Goal: Book appointment/travel/reservation

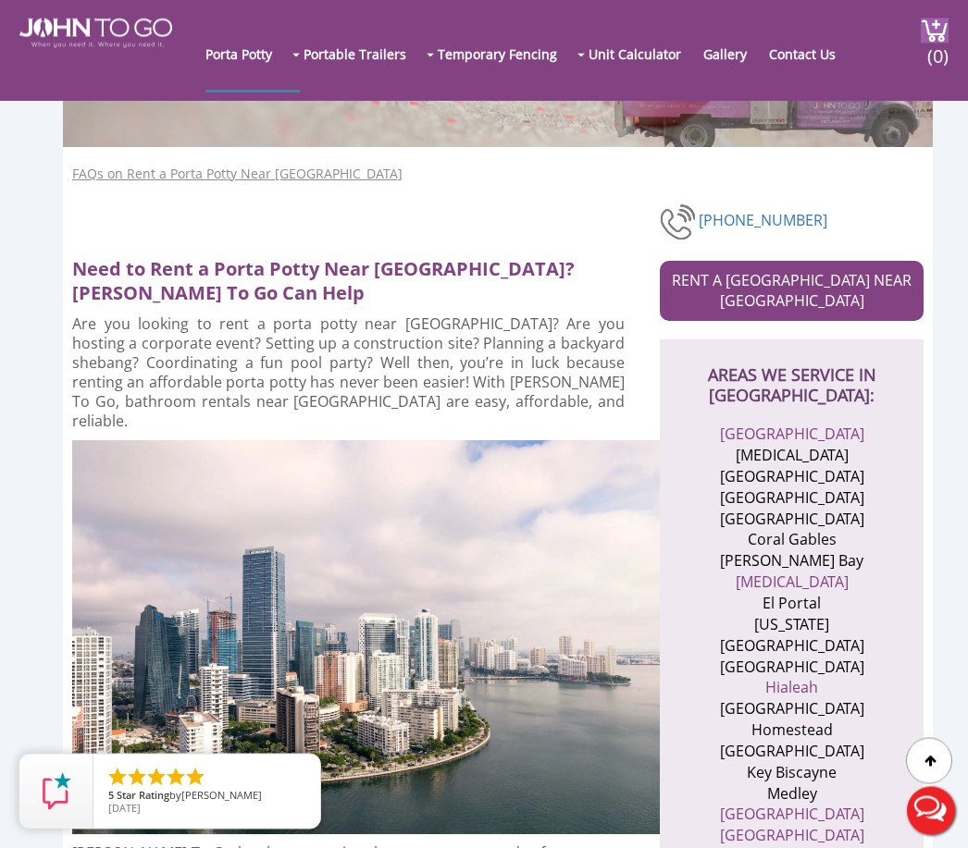
scroll to position [214, 0]
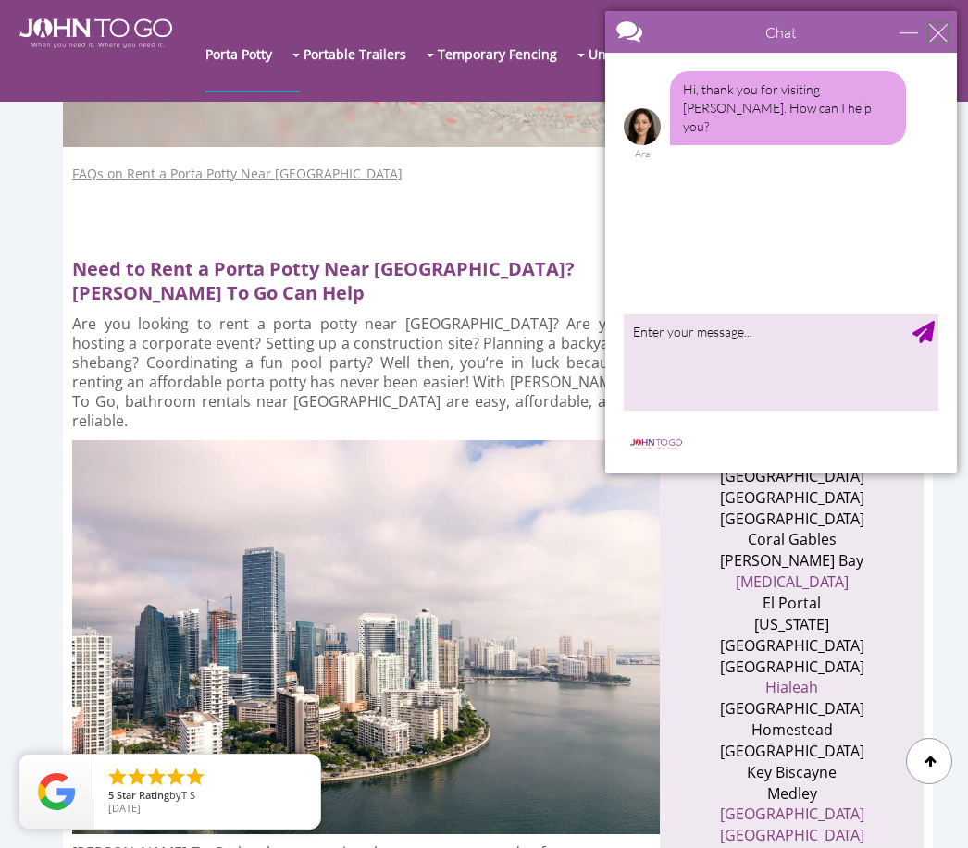
click at [930, 38] on div "close" at bounding box center [938, 32] width 19 height 19
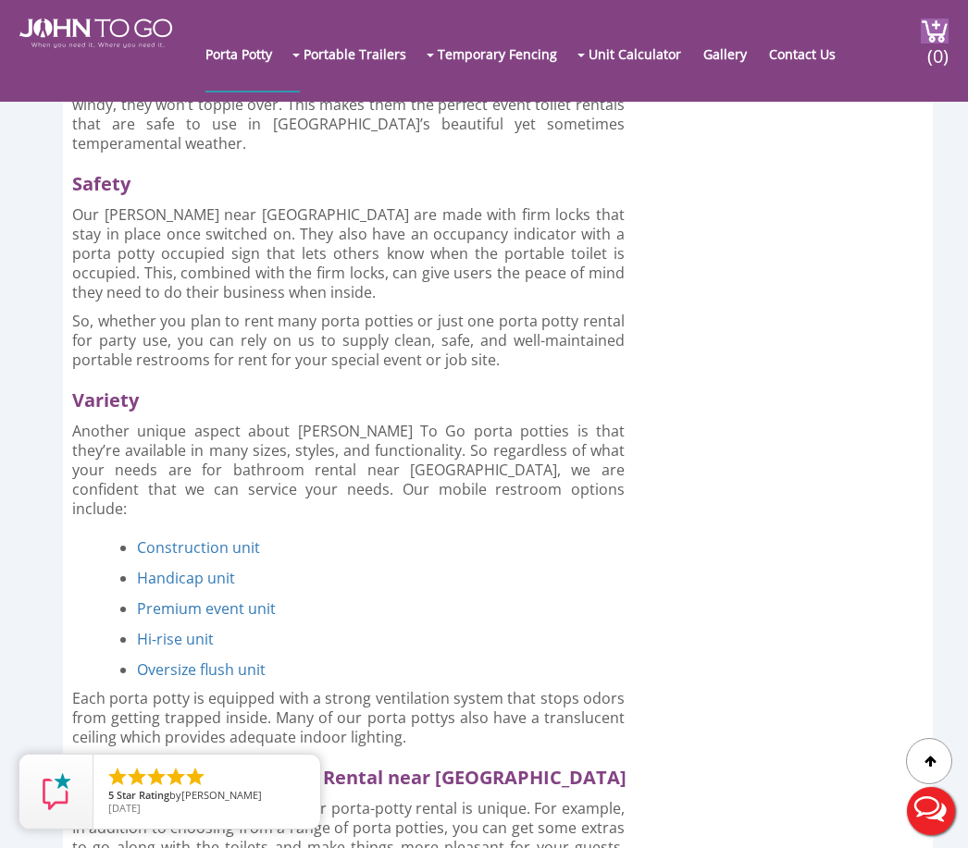
scroll to position [3532, 0]
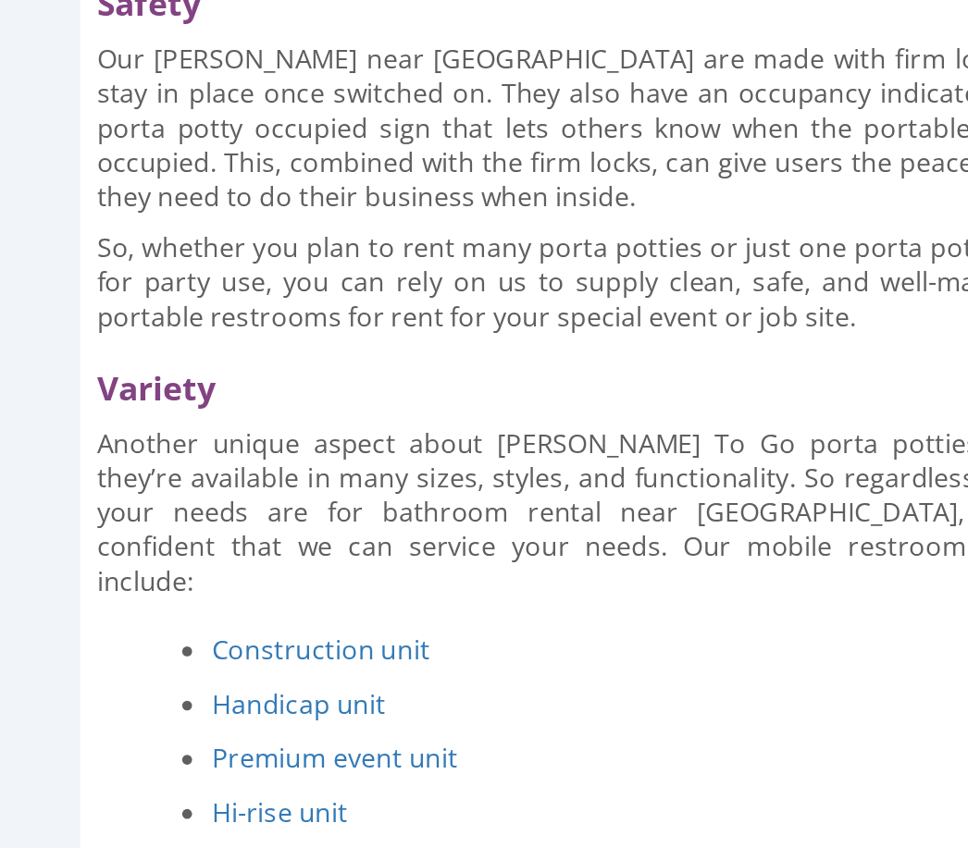
click at [187, 518] on link "Construction unit" at bounding box center [198, 528] width 123 height 20
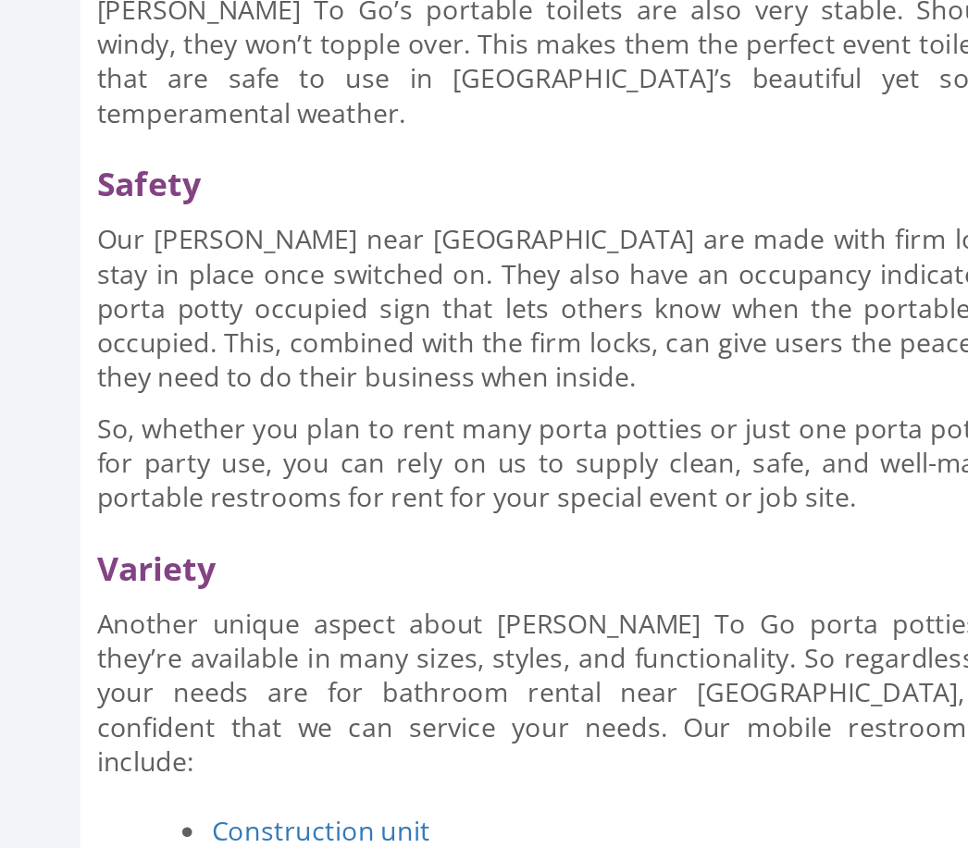
scroll to position [3357, 0]
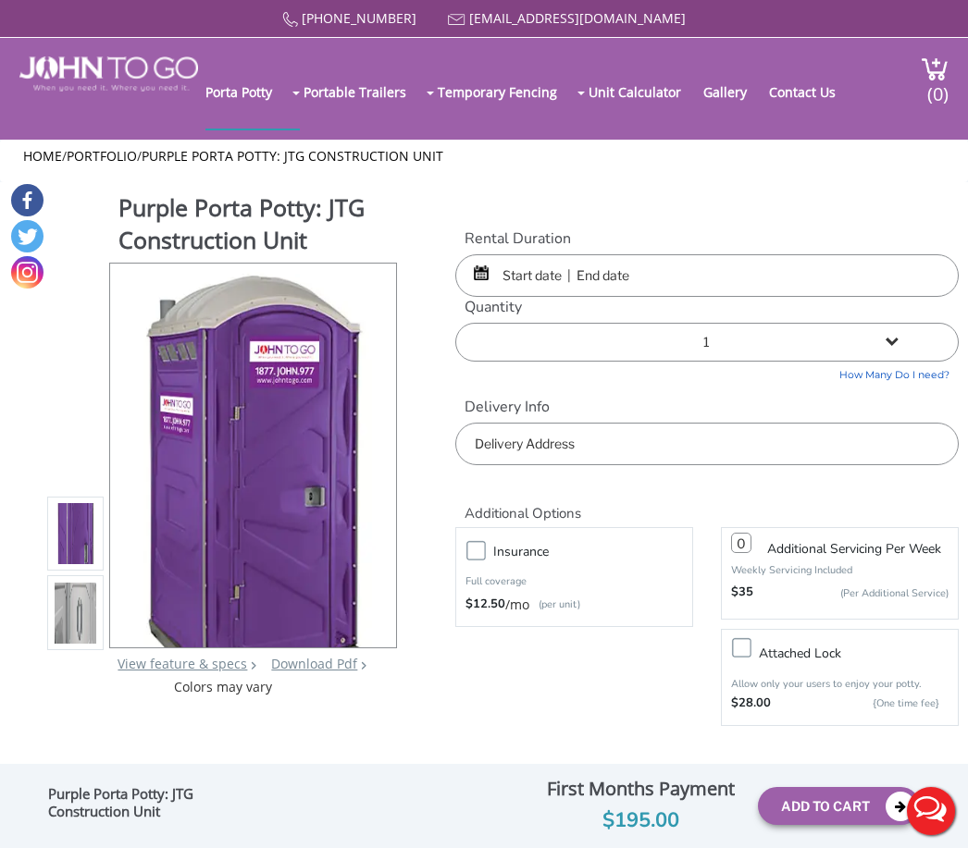
click at [866, 297] on input "text" at bounding box center [706, 275] width 502 height 43
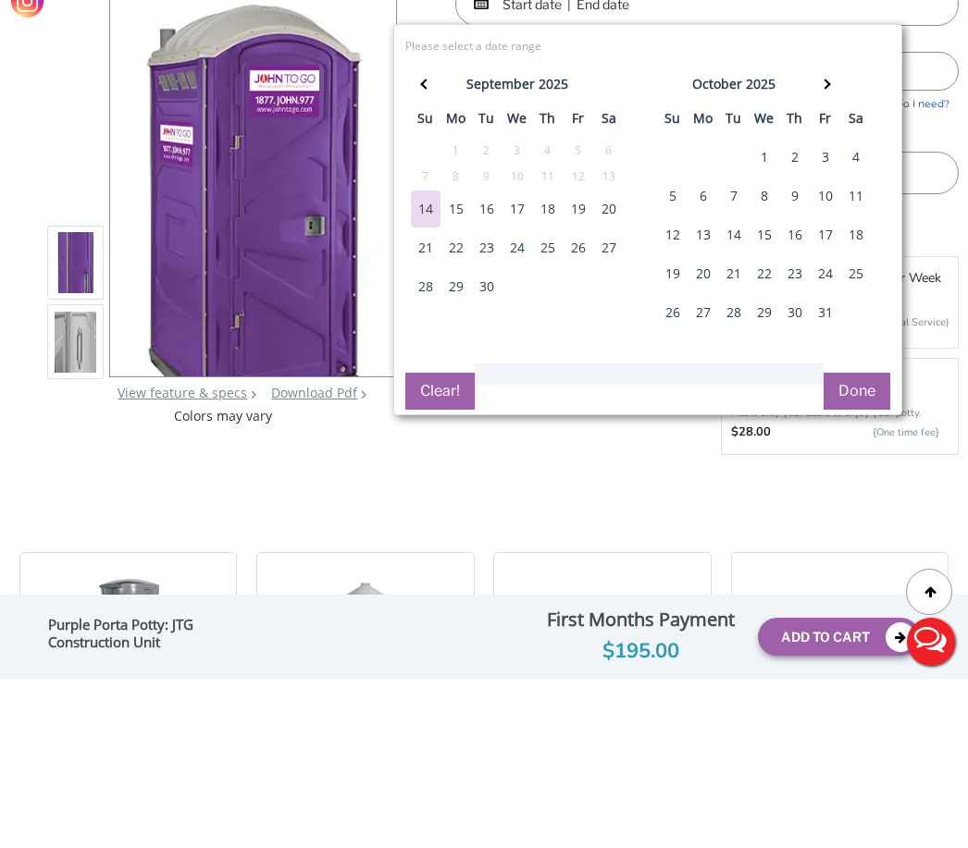
click at [488, 360] on div "16" at bounding box center [487, 378] width 30 height 37
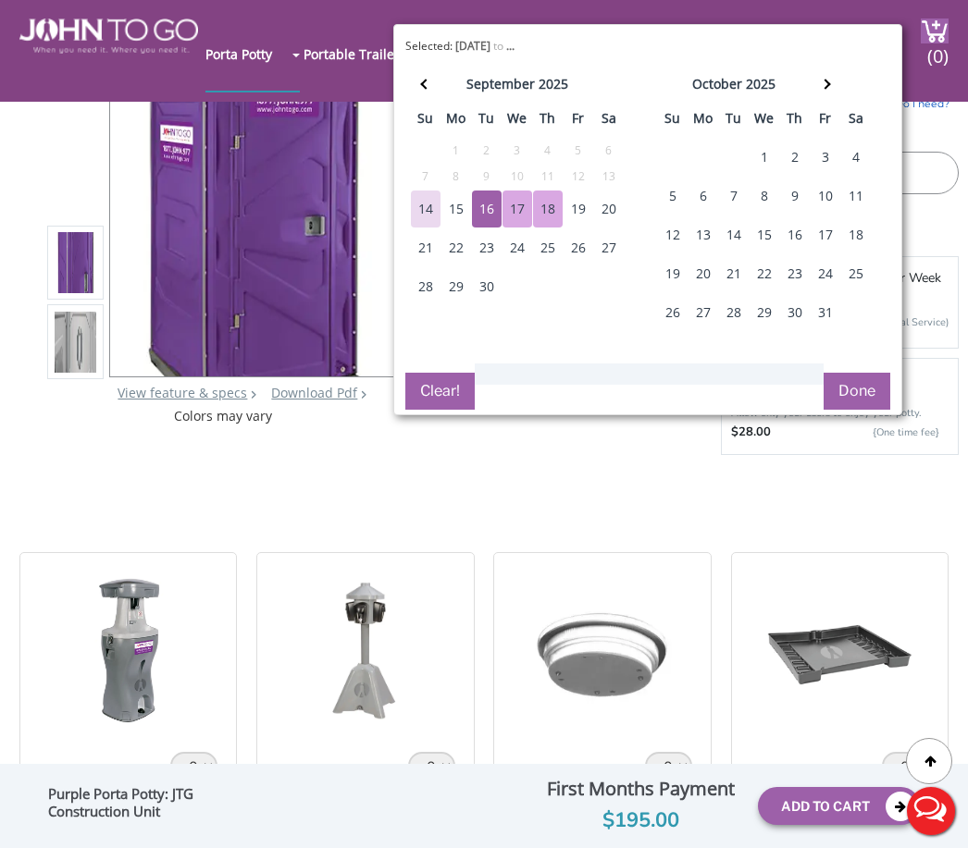
click at [558, 207] on div "18" at bounding box center [548, 209] width 30 height 37
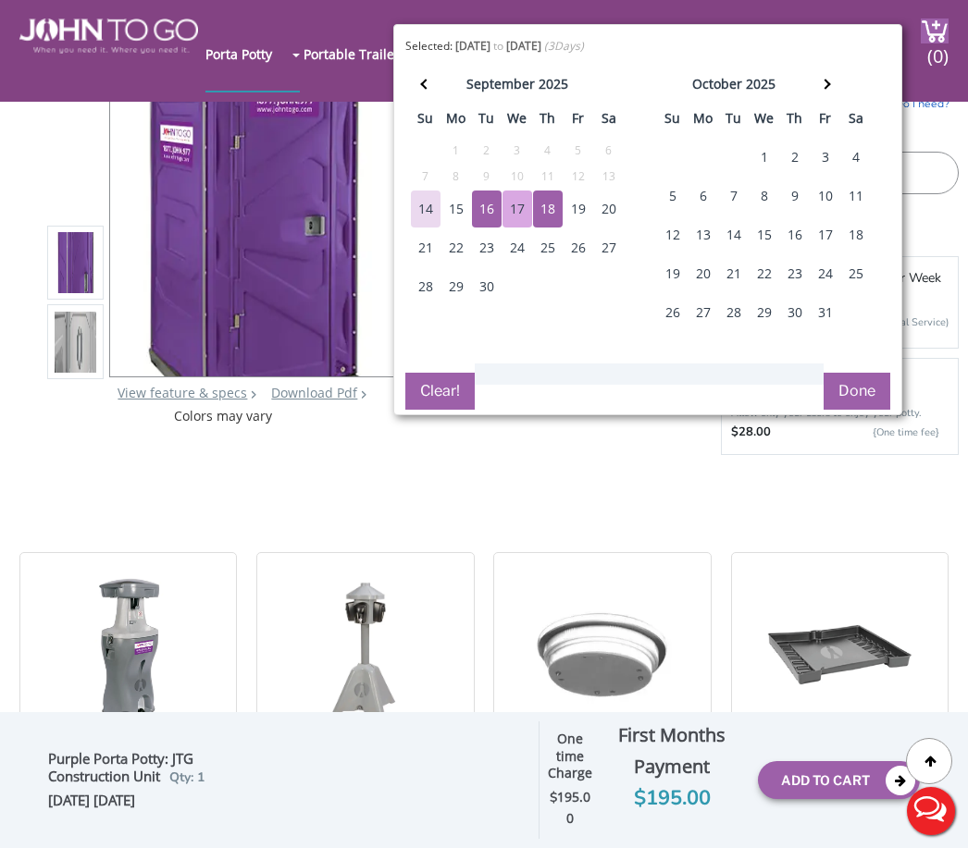
click at [488, 214] on div "16" at bounding box center [487, 209] width 30 height 37
click at [588, 221] on div "19" at bounding box center [578, 209] width 30 height 37
type input "09/16/2025 to 09/19/2025"
click at [857, 390] on button "Done" at bounding box center [856, 391] width 67 height 37
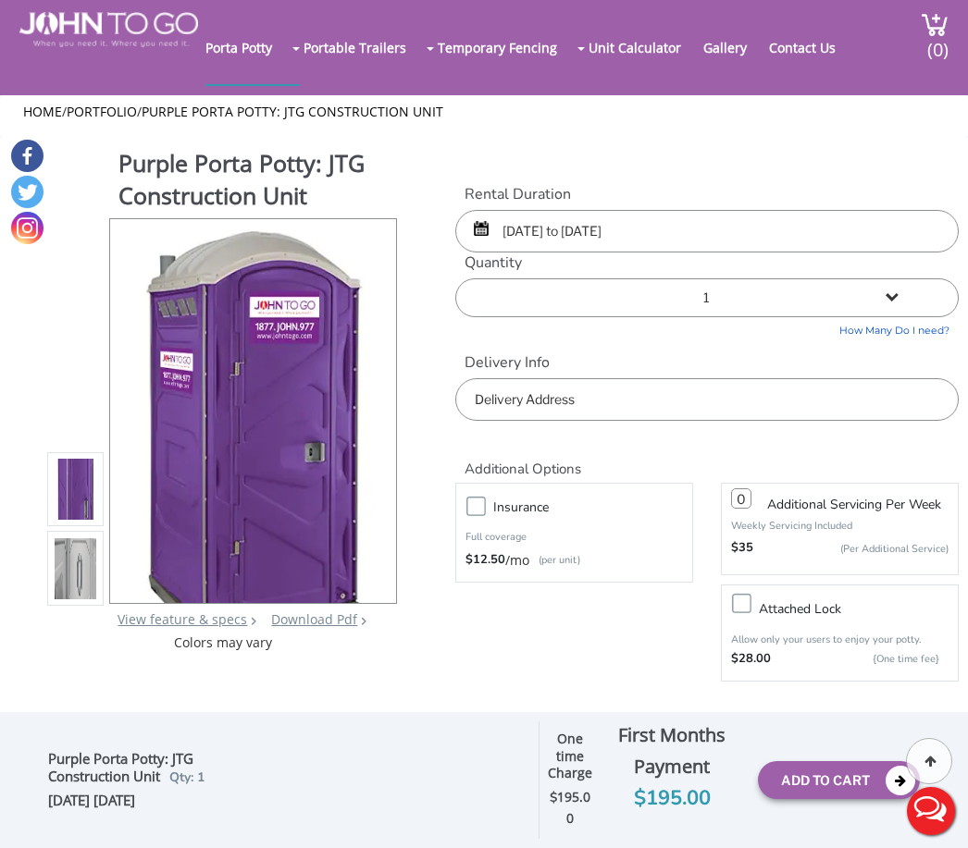
scroll to position [0, 0]
